Goal: Navigation & Orientation: Find specific page/section

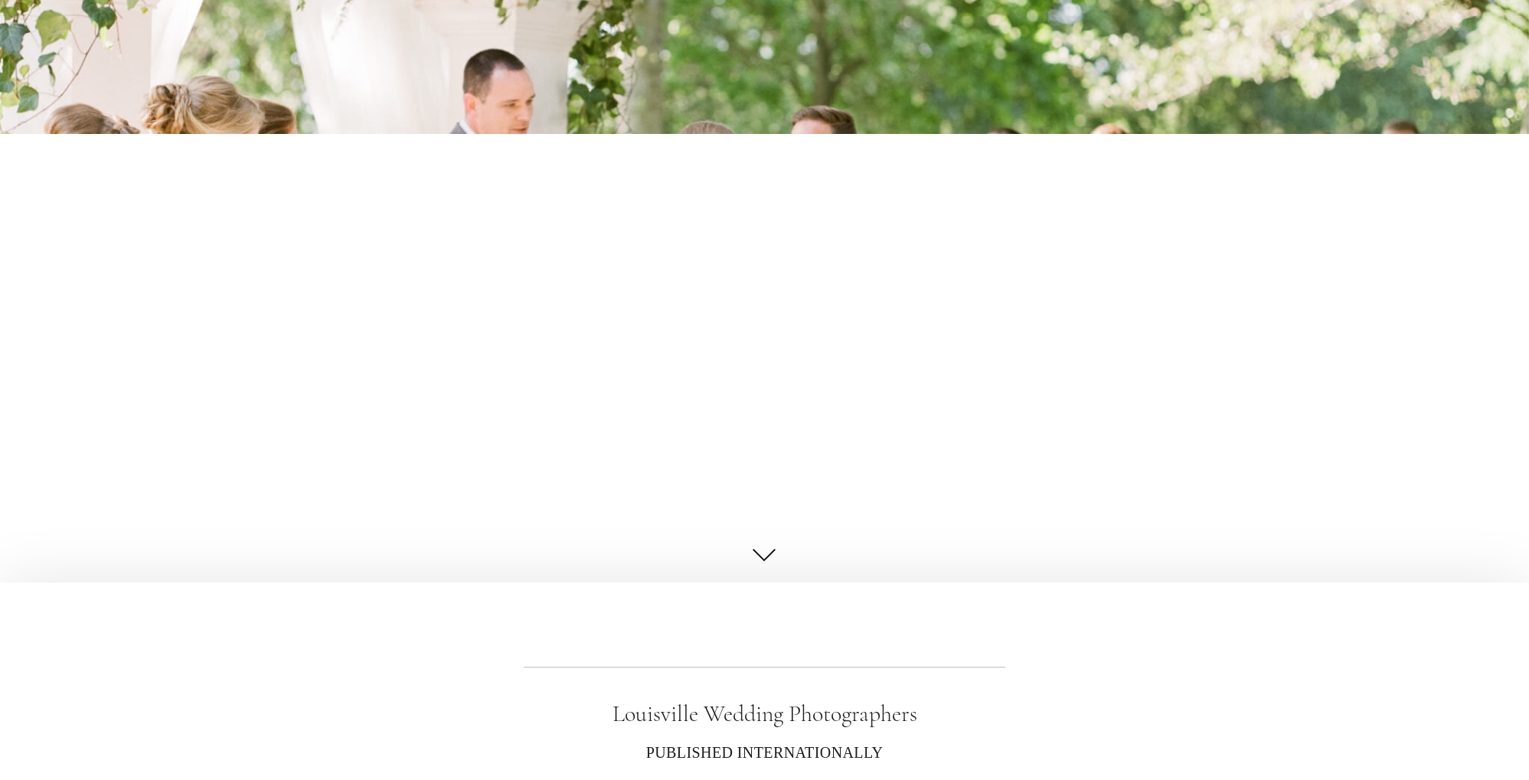
scroll to position [80, 0]
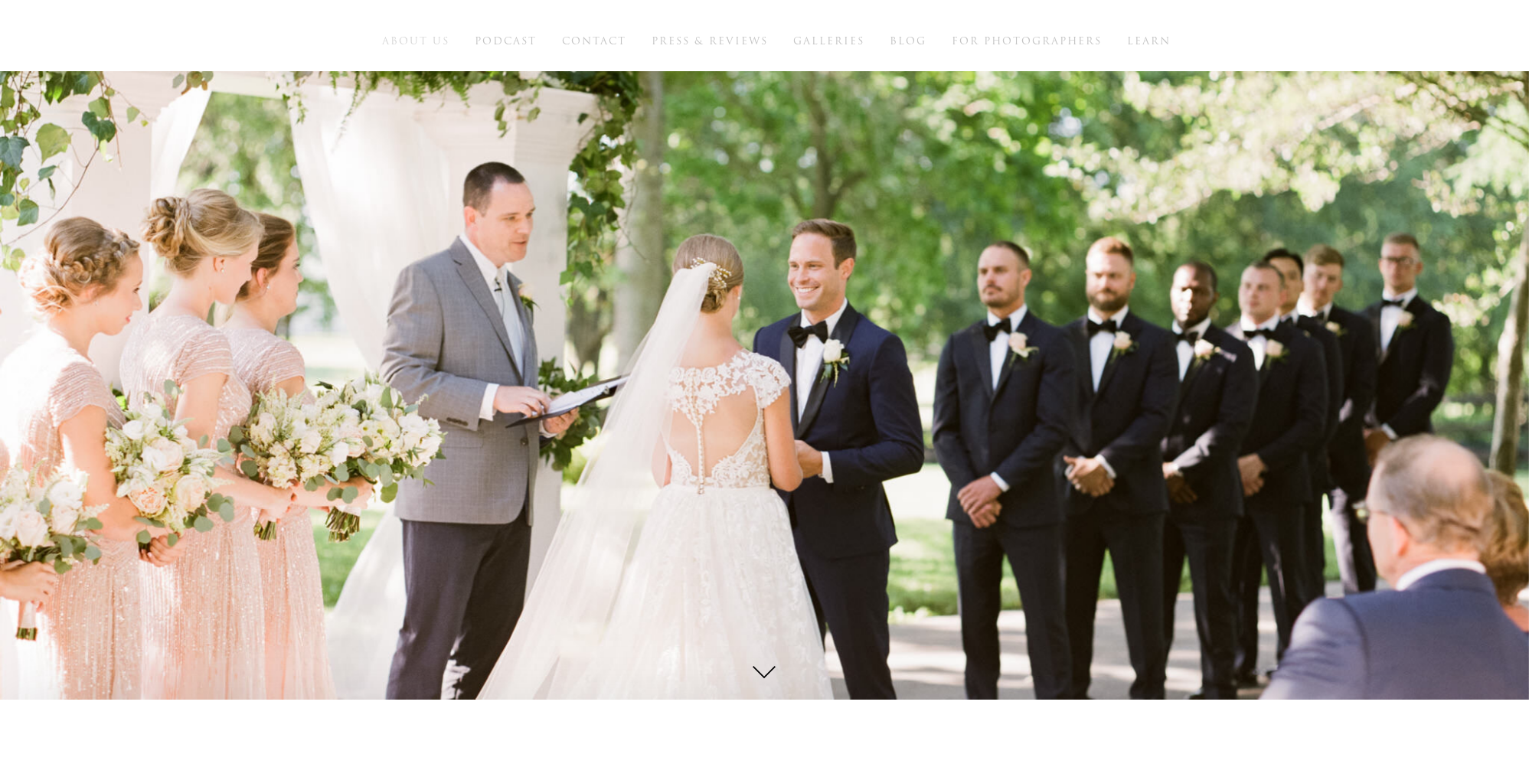
click at [432, 38] on span "About Us" at bounding box center [415, 41] width 67 height 15
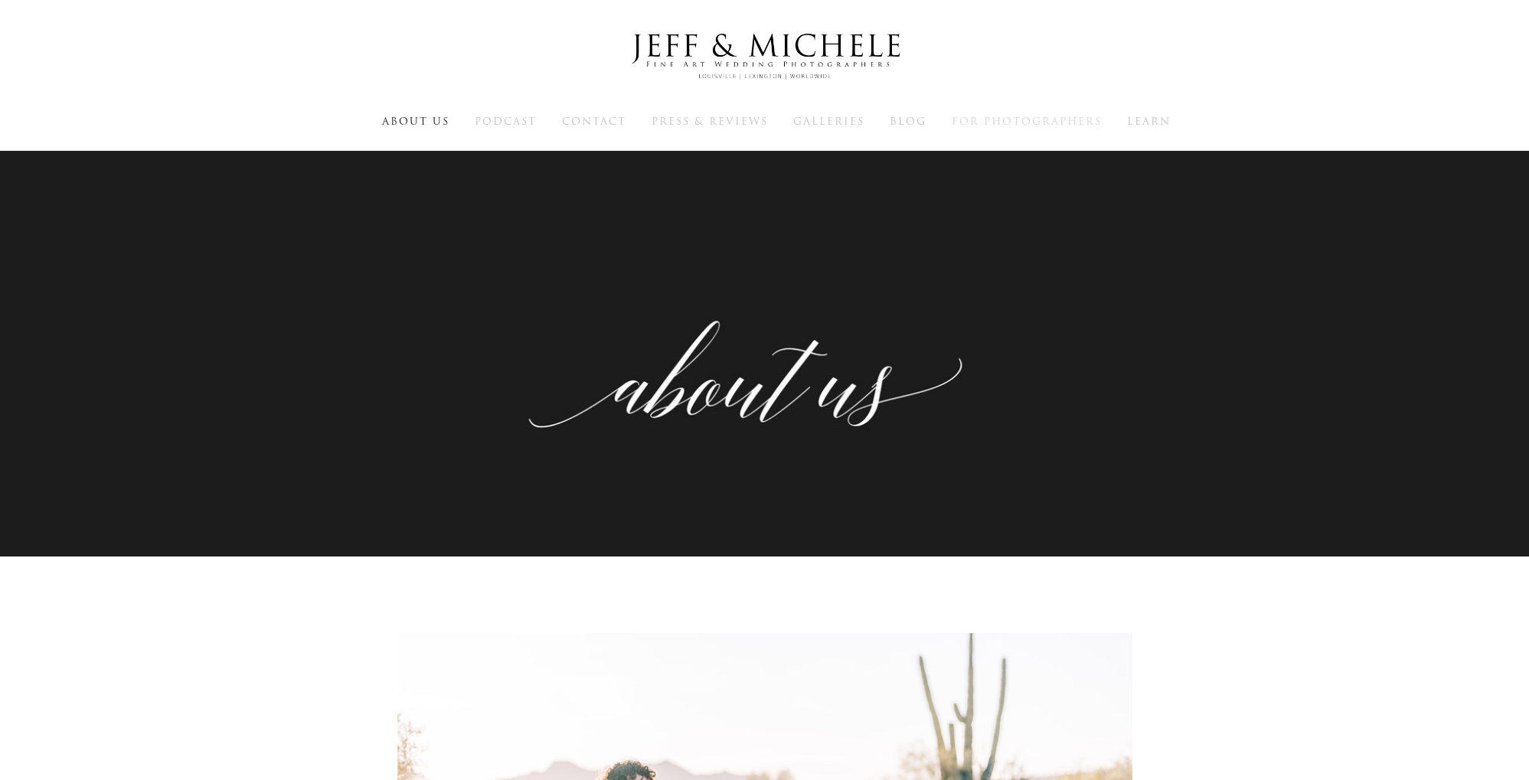
click at [1021, 118] on span "For Photographers" at bounding box center [1027, 121] width 150 height 15
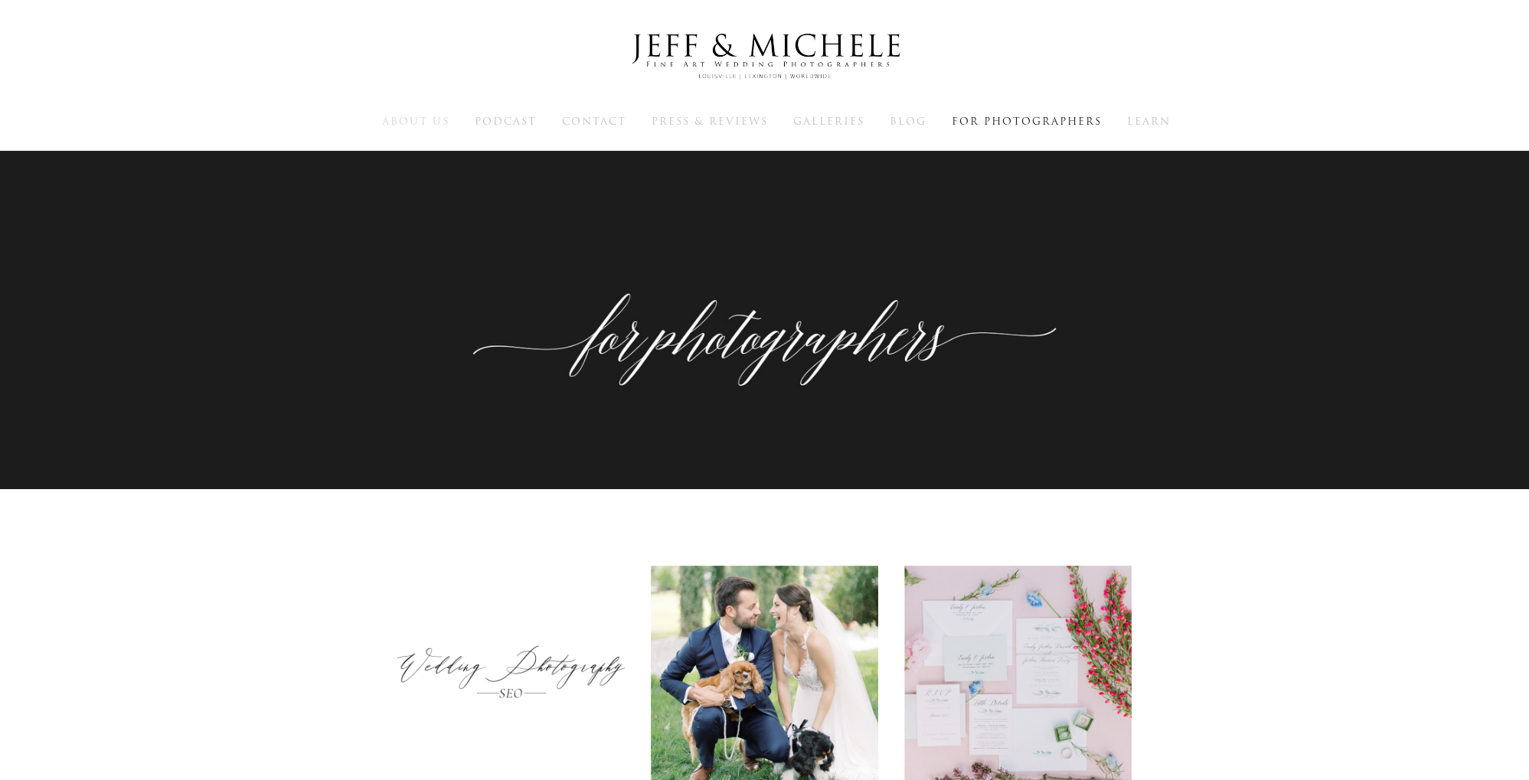
click at [414, 121] on span "About Us" at bounding box center [415, 121] width 67 height 15
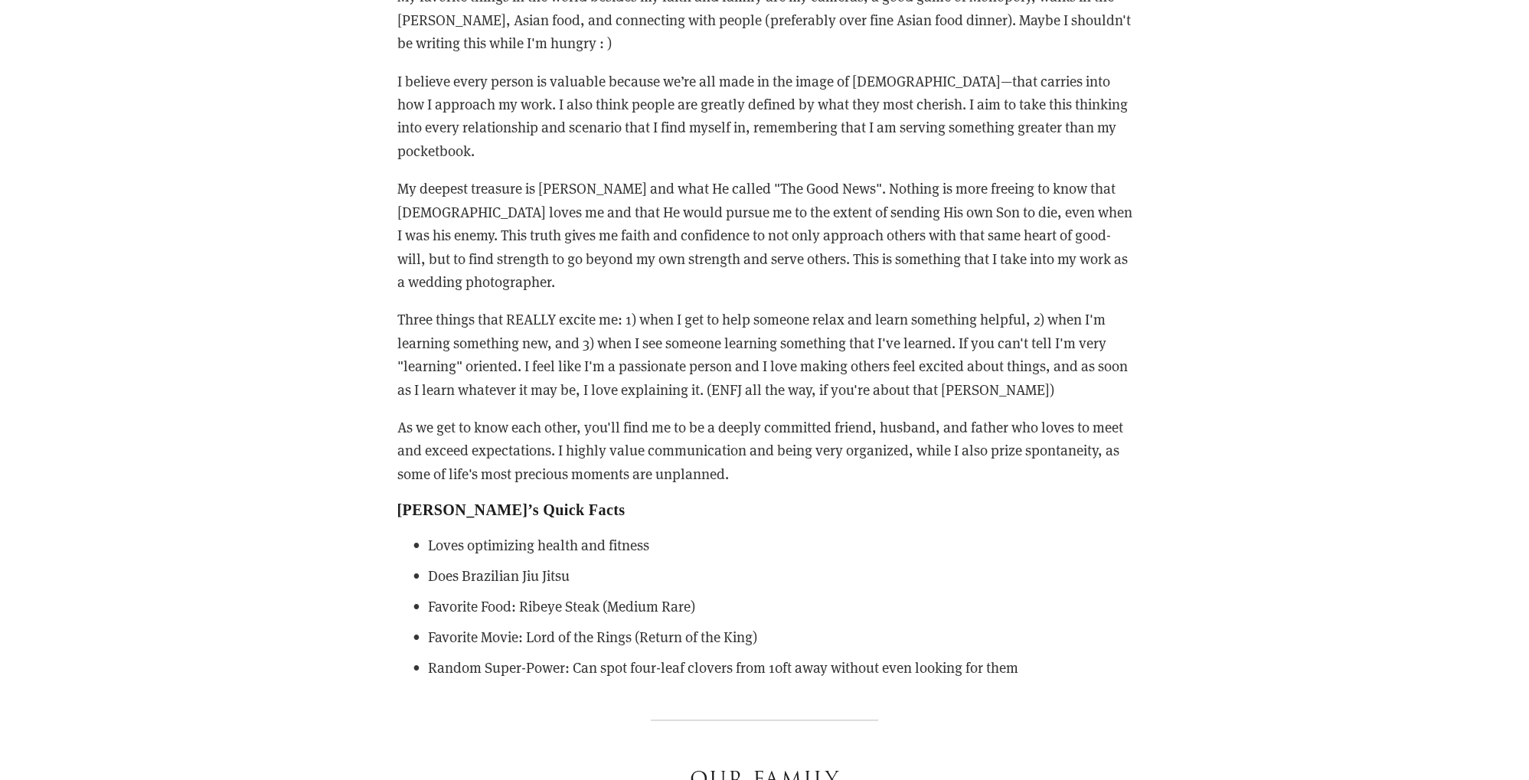
scroll to position [3072, 0]
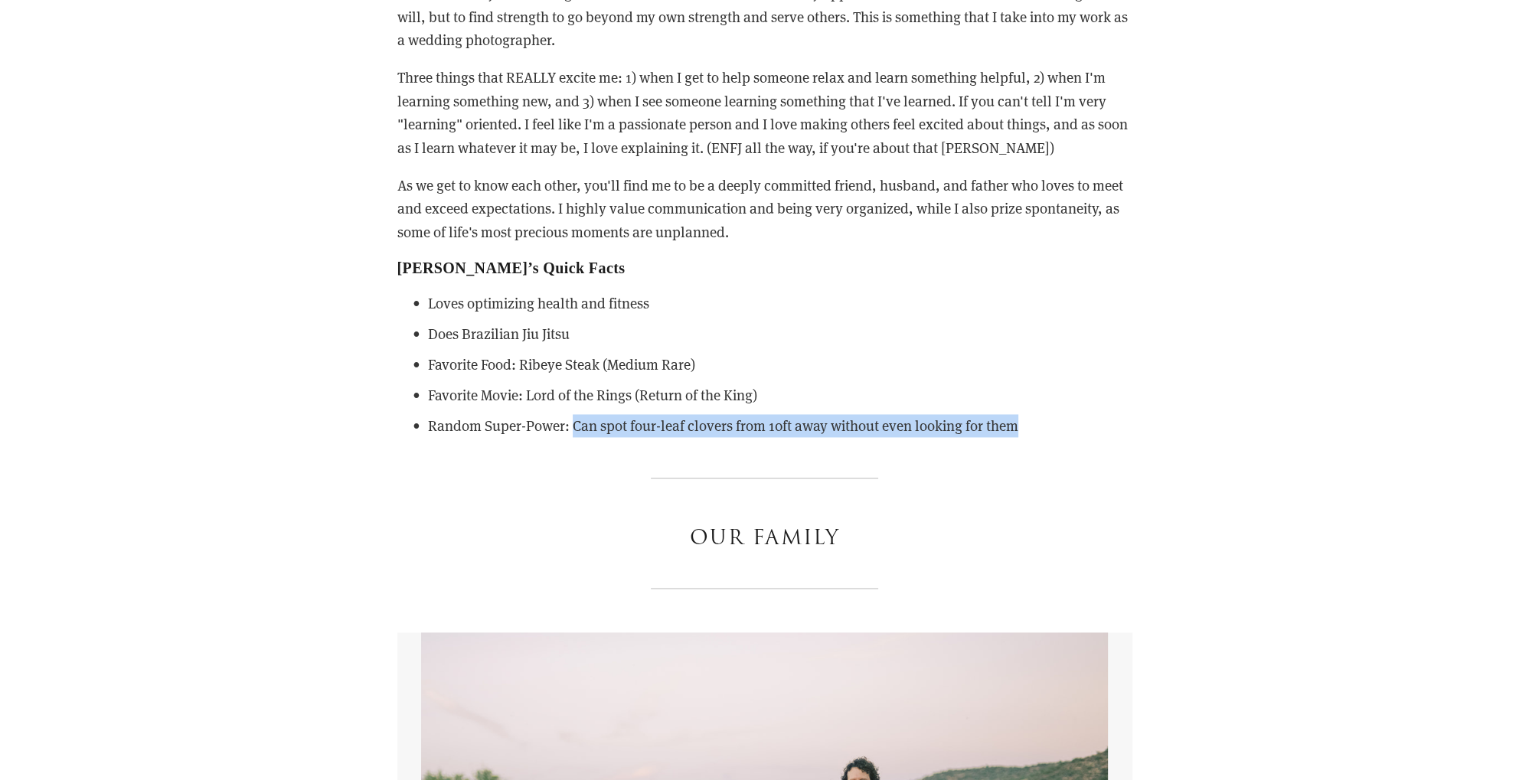
drag, startPoint x: 574, startPoint y: 425, endPoint x: 1025, endPoint y: 420, distance: 451.0
click at [1025, 420] on p "Random Super-Power: Can spot four-leaf clovers from 10ft away without even look…" at bounding box center [780, 425] width 704 height 23
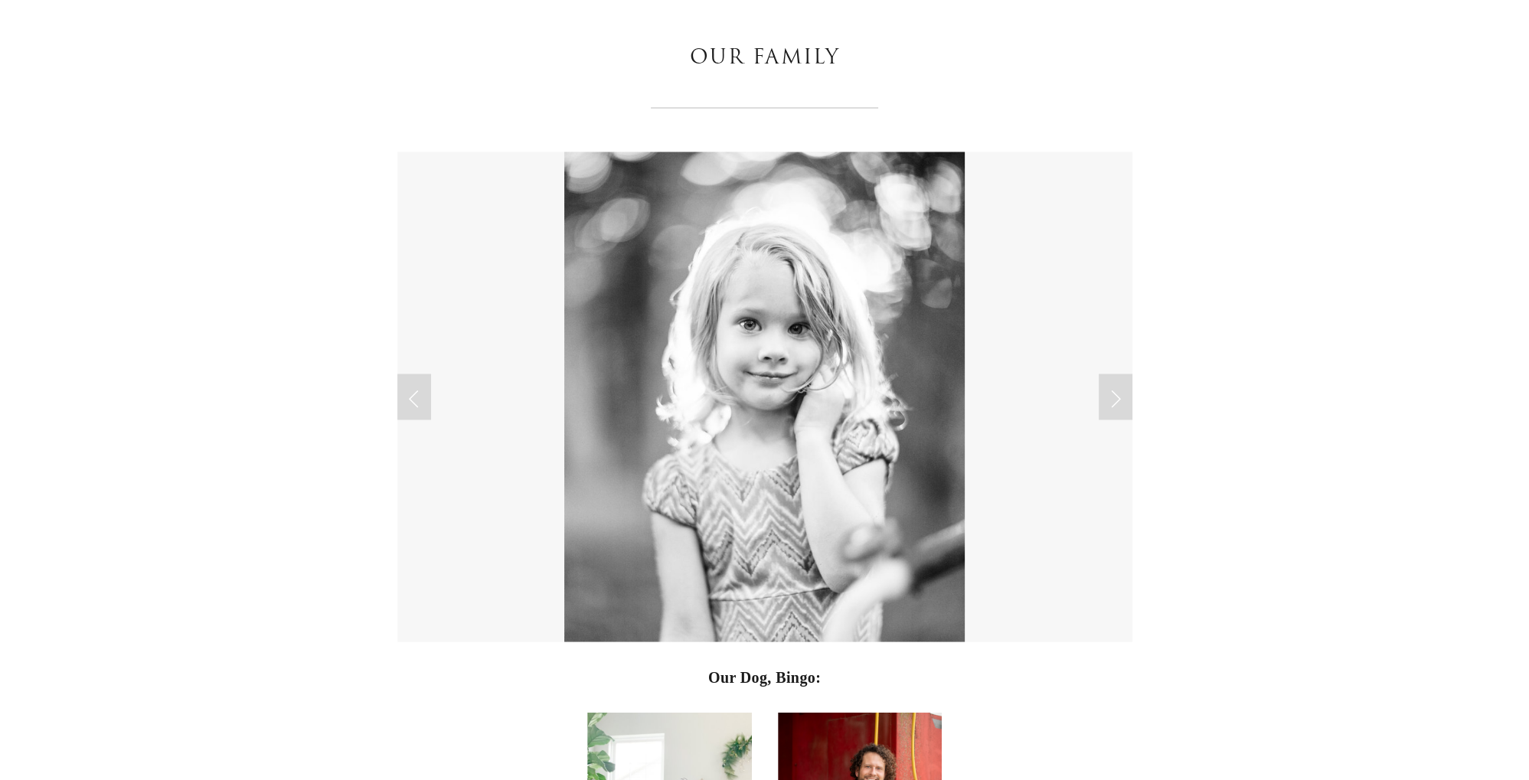
scroll to position [3557, 0]
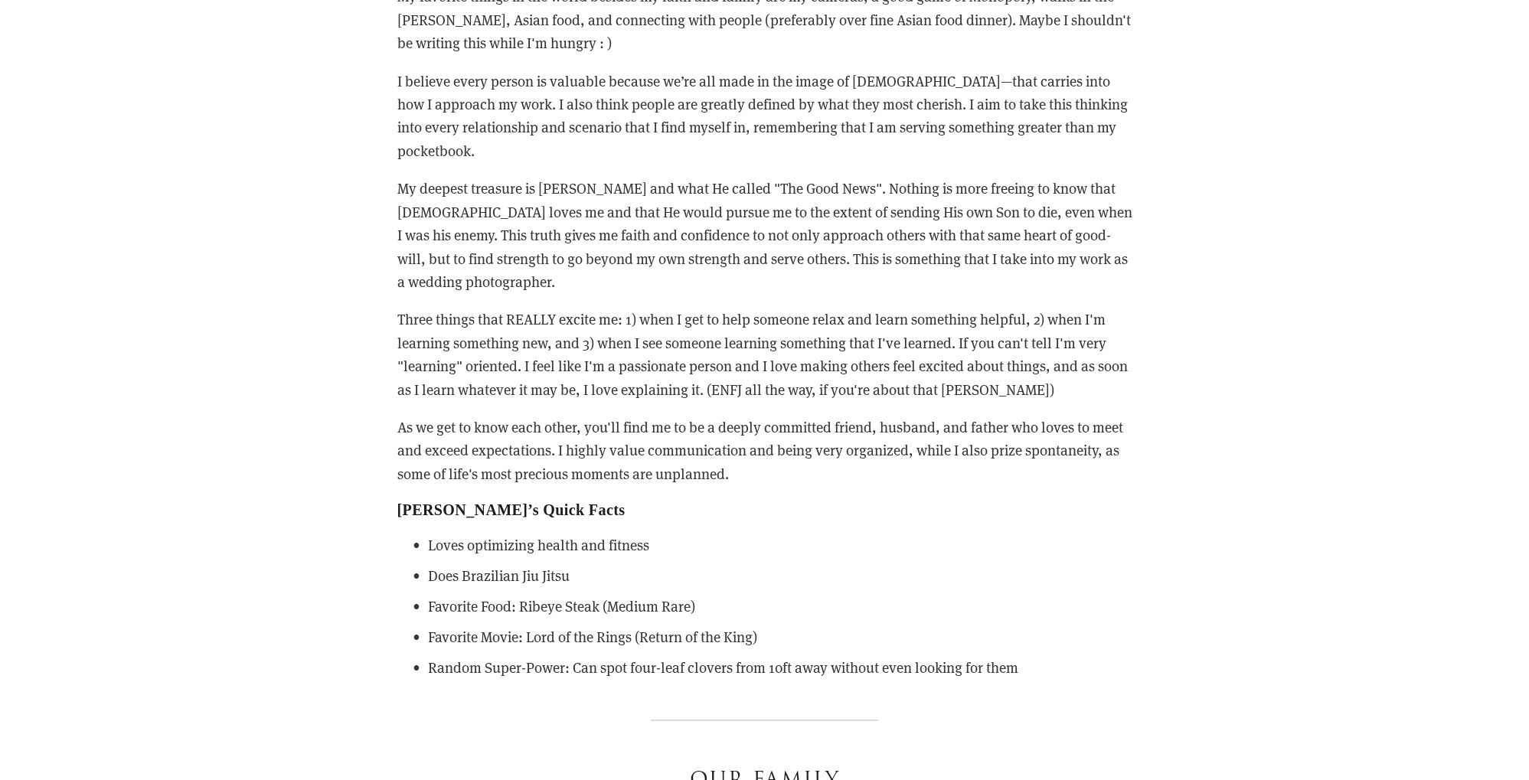
click at [769, 378] on p "Three things that REALLY excite me: 1) when I get to help someone relax and lea…" at bounding box center [764, 354] width 735 height 93
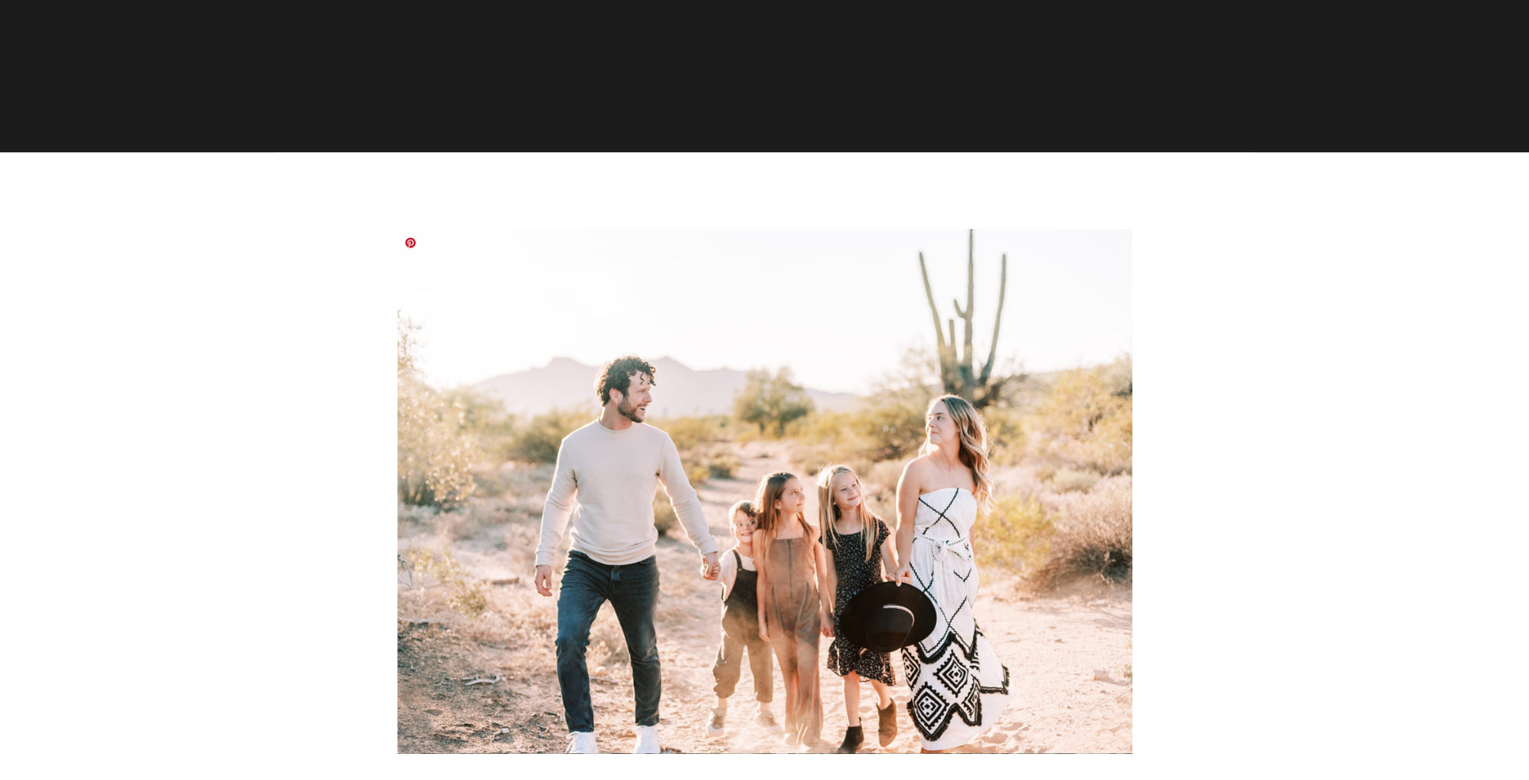
scroll to position [0, 0]
